Goal: Information Seeking & Learning: Learn about a topic

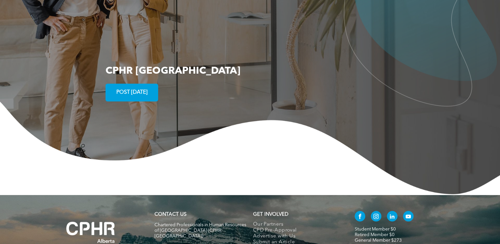
scroll to position [1171, 0]
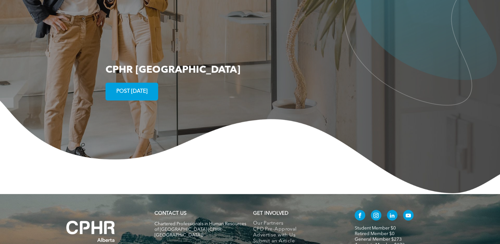
click at [139, 85] on span "POST TODAY" at bounding box center [132, 91] width 36 height 13
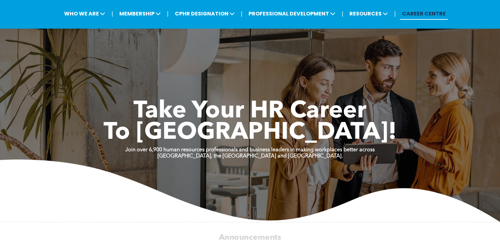
scroll to position [6, 0]
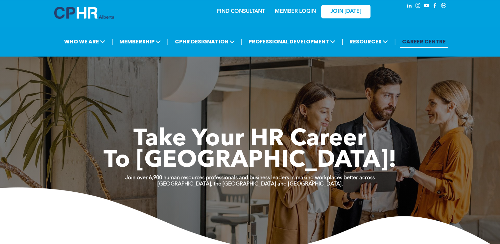
click at [416, 40] on link "CAREER CENTRE" at bounding box center [424, 42] width 48 height 12
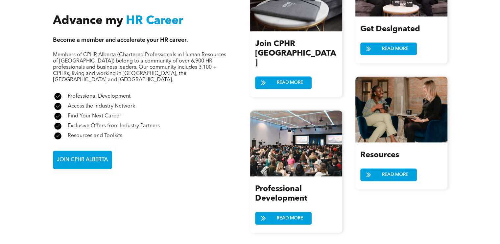
scroll to position [763, 0]
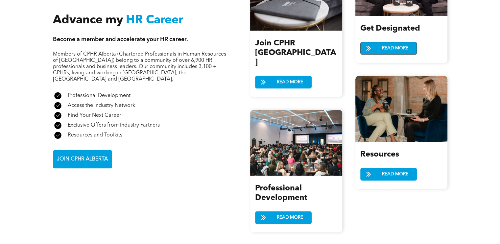
click at [372, 47] on span at bounding box center [369, 49] width 16 height 10
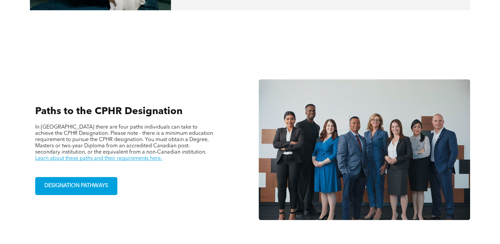
scroll to position [408, 0]
click at [162, 156] on link "Learn about these paths and their requirements here." at bounding box center [98, 158] width 127 height 5
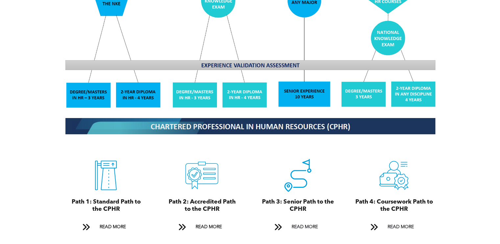
scroll to position [716, 0]
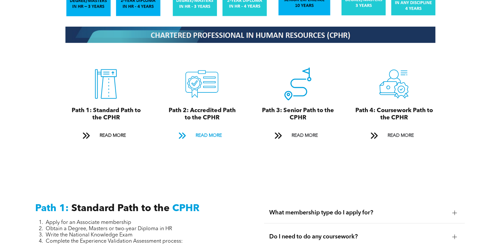
click at [214, 130] on span "READ MORE" at bounding box center [208, 136] width 31 height 12
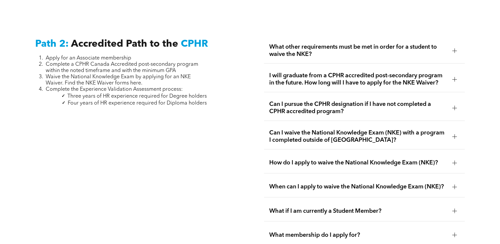
scroll to position [1046, 0]
